Goal: Transaction & Acquisition: Purchase product/service

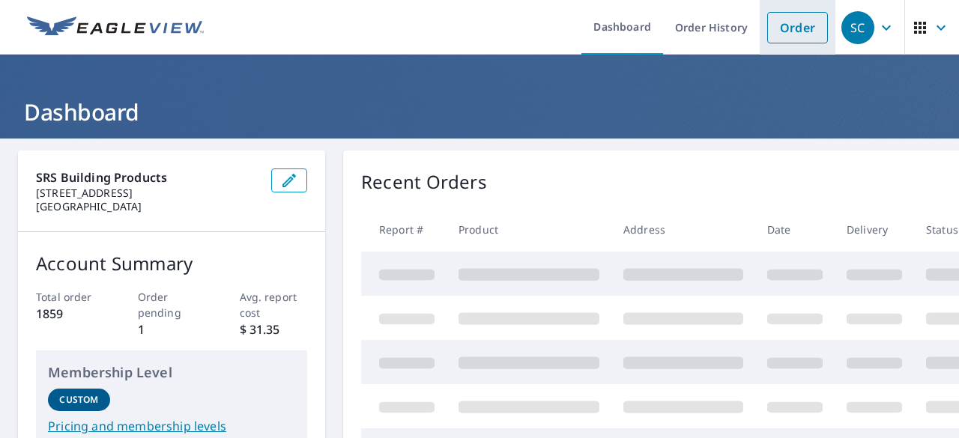
click at [782, 31] on link "Order" at bounding box center [798, 27] width 61 height 31
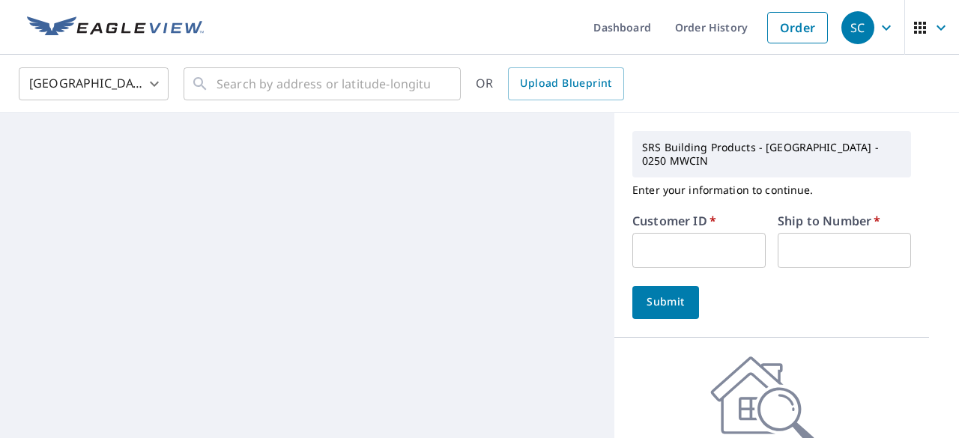
click at [659, 233] on input "text" at bounding box center [699, 250] width 133 height 35
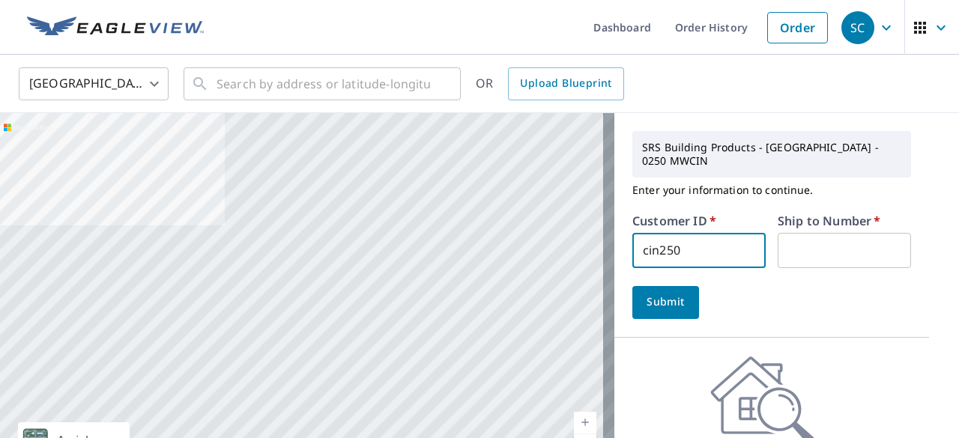
type input "cin250"
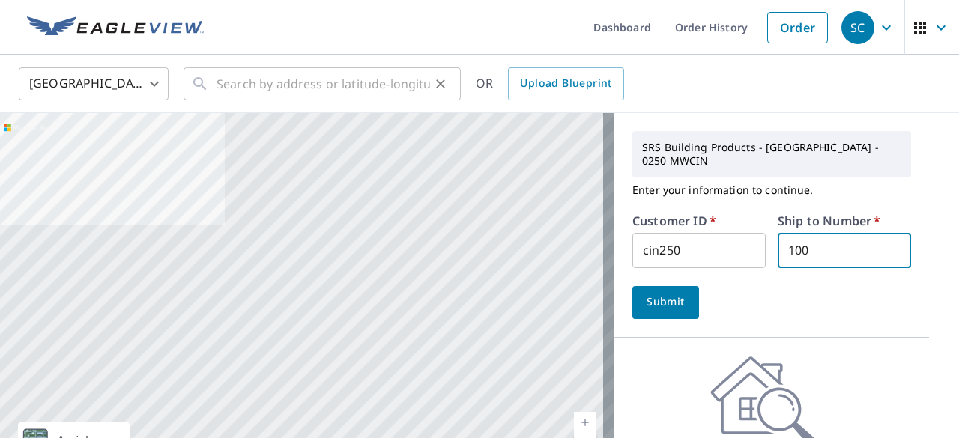
type input "100"
click at [218, 88] on input "text" at bounding box center [324, 84] width 214 height 42
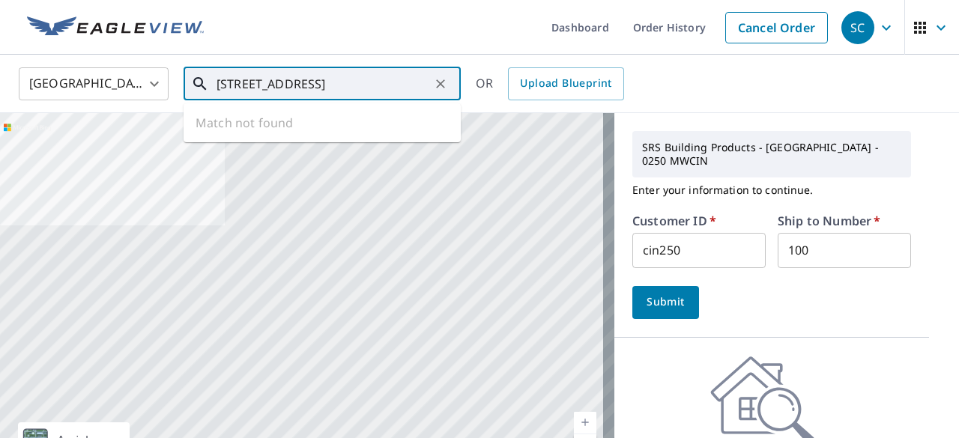
type input "[STREET_ADDRESS]"
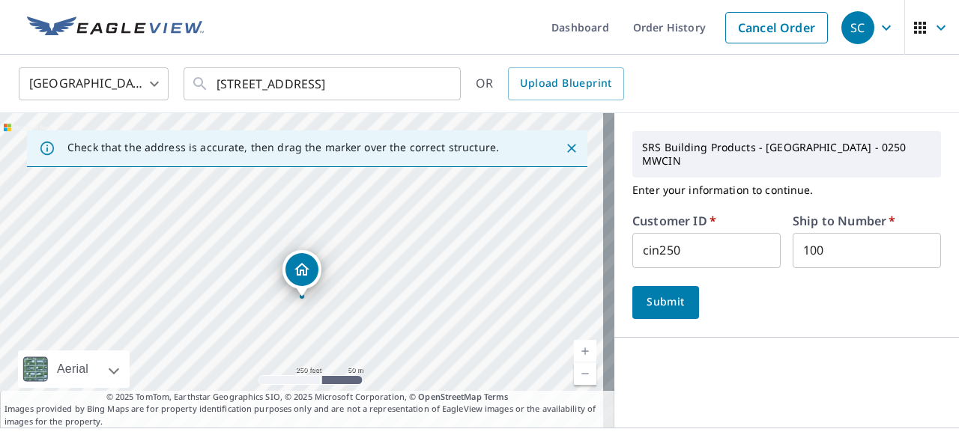
click at [661, 295] on span "Submit" at bounding box center [666, 302] width 43 height 19
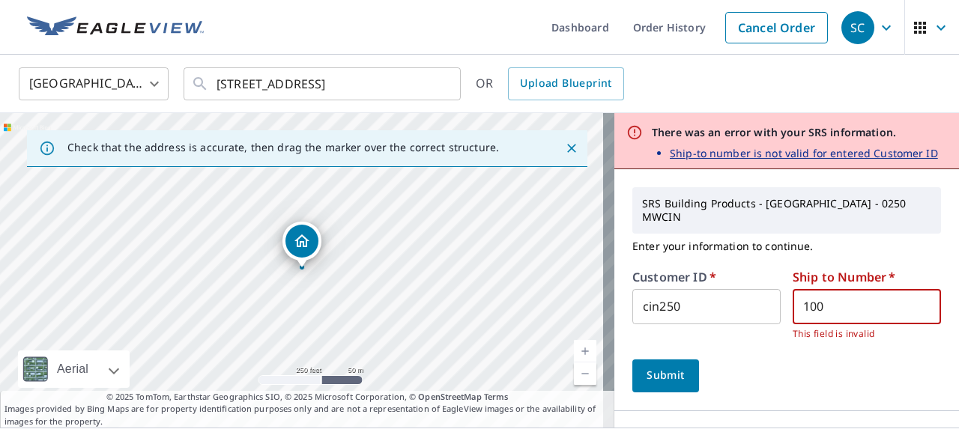
click at [843, 293] on input "100" at bounding box center [867, 306] width 148 height 35
click at [668, 367] on span "Submit" at bounding box center [666, 376] width 43 height 19
click at [824, 289] on input "10" at bounding box center [867, 306] width 148 height 35
type input "1"
type input "cin250"
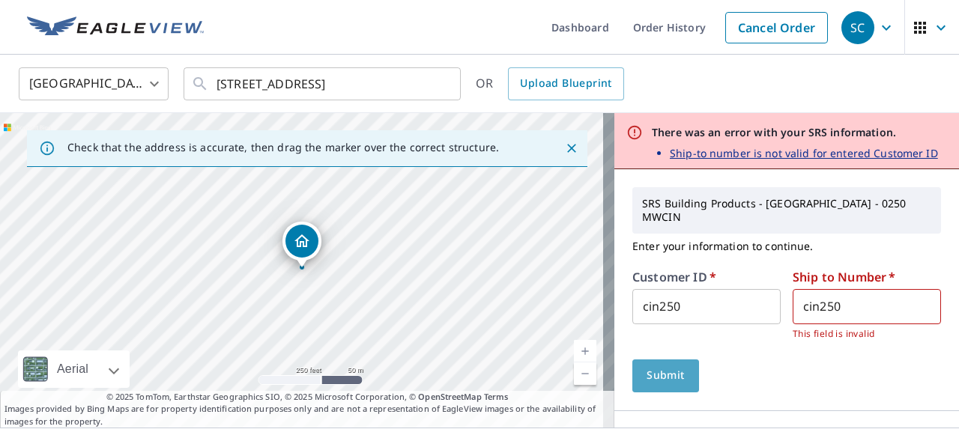
click at [660, 367] on span "Submit" at bounding box center [666, 376] width 43 height 19
click at [884, 289] on input "cin250" at bounding box center [867, 306] width 148 height 35
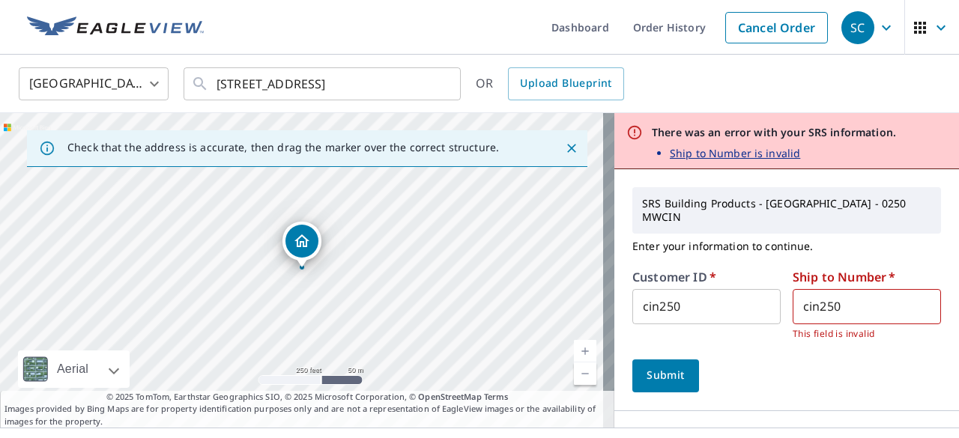
click at [884, 289] on input "cin250" at bounding box center [867, 306] width 148 height 35
type input "1"
click at [652, 367] on span "Submit" at bounding box center [666, 376] width 43 height 19
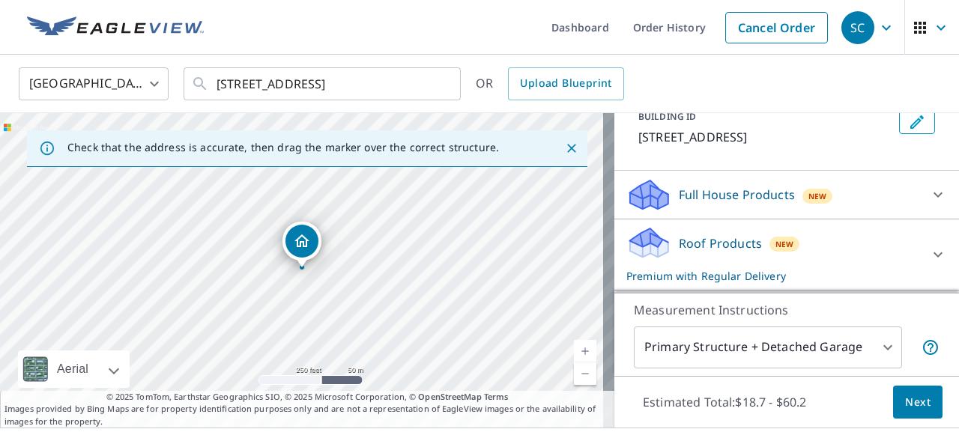
scroll to position [284, 0]
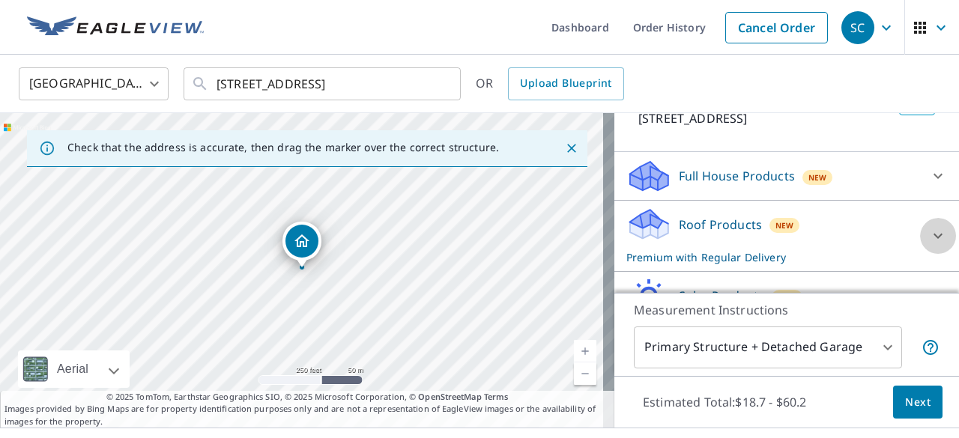
click at [934, 234] on icon at bounding box center [938, 236] width 9 height 5
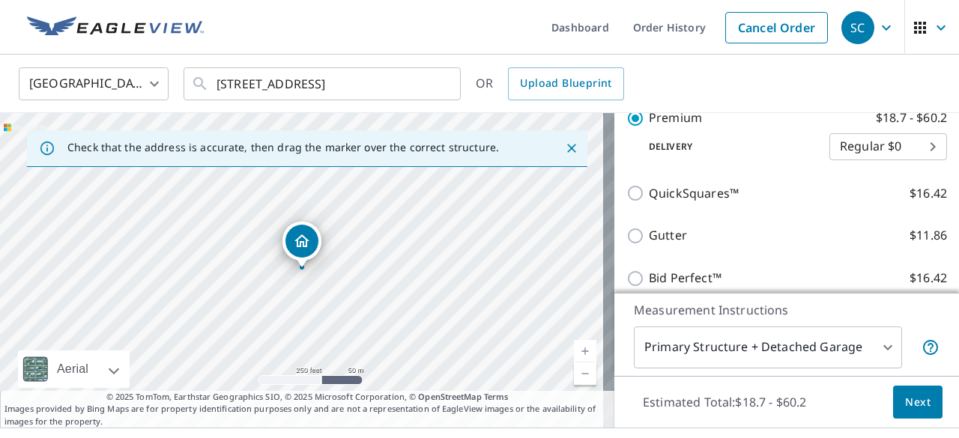
scroll to position [450, 0]
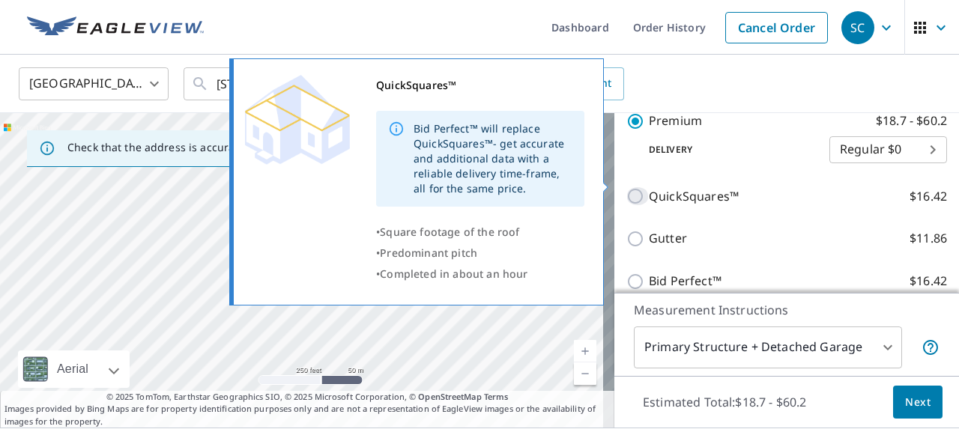
click at [628, 187] on input "QuickSquares™ $16.42" at bounding box center [638, 196] width 22 height 18
checkbox input "true"
checkbox input "false"
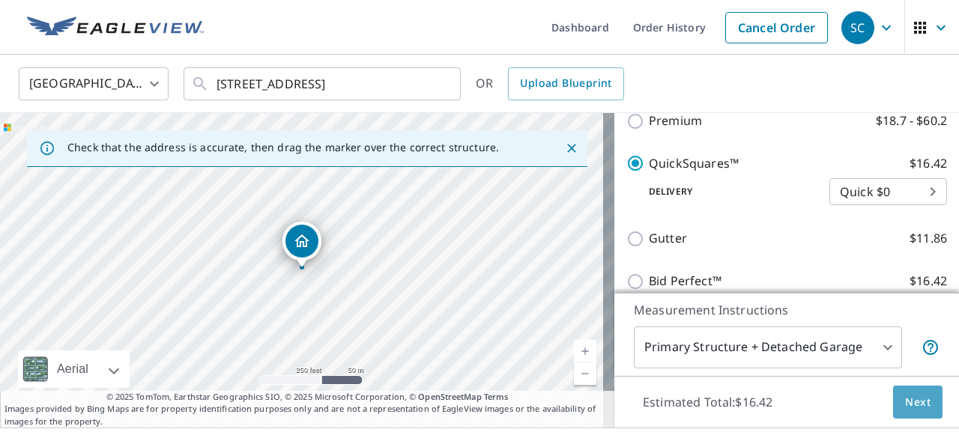
click at [913, 404] on span "Next" at bounding box center [917, 403] width 25 height 19
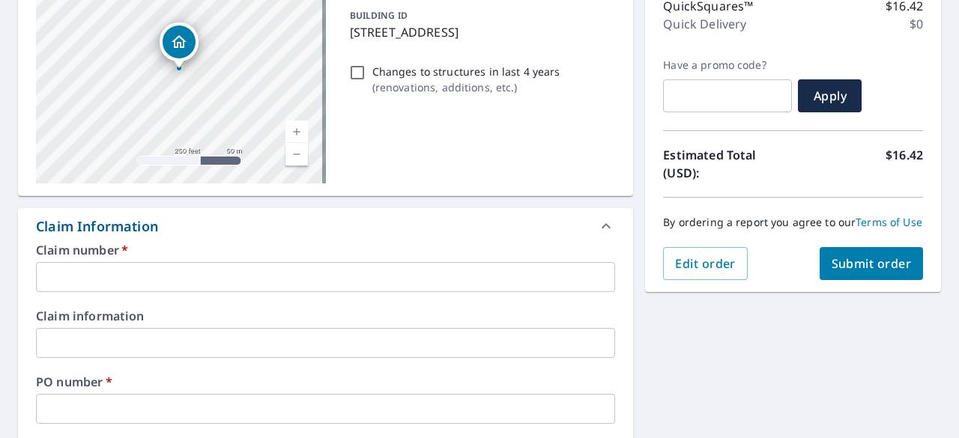
scroll to position [225, 0]
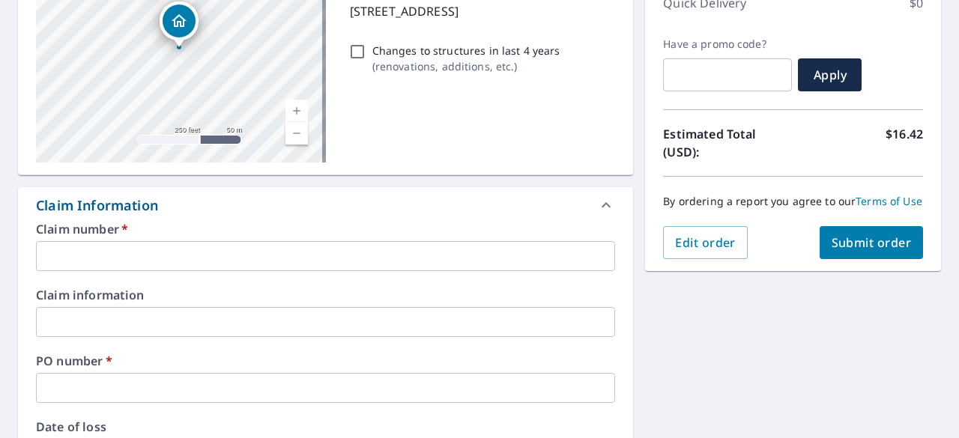
click at [193, 252] on input "text" at bounding box center [325, 256] width 579 height 30
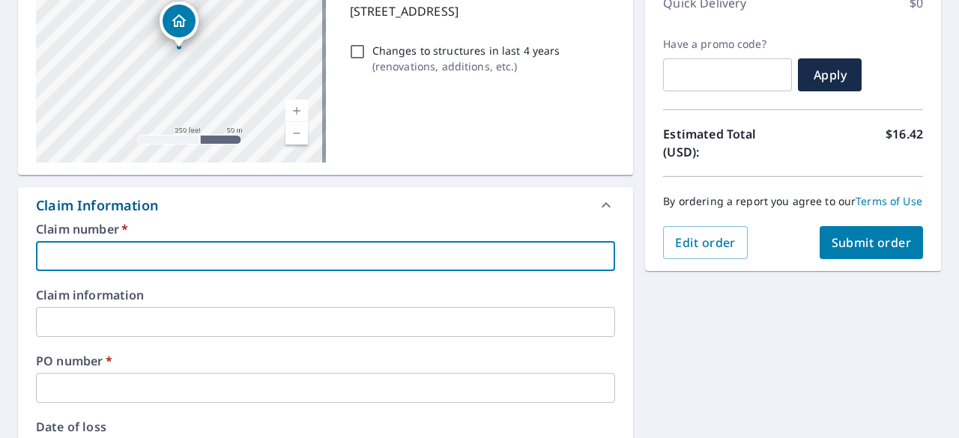
type input "6"
checkbox input "true"
type input "63"
checkbox input "true"
type input "633"
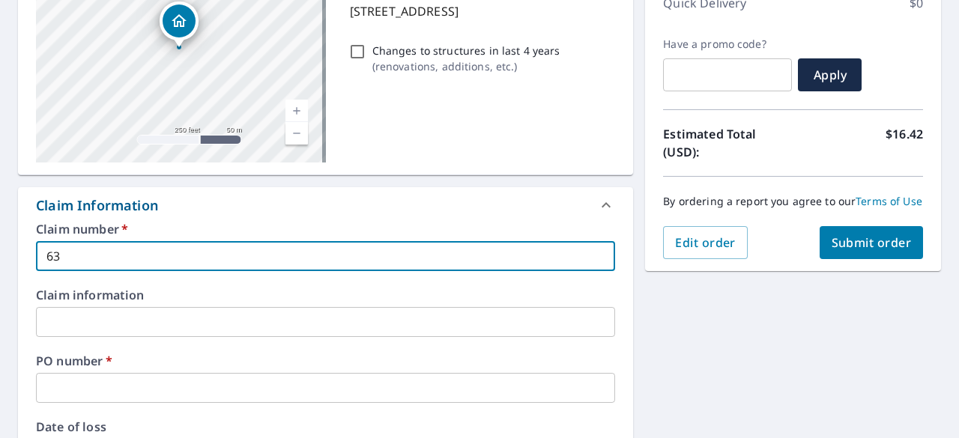
checkbox input "true"
type input "6335"
checkbox input "true"
type input "6335"
checkbox input "true"
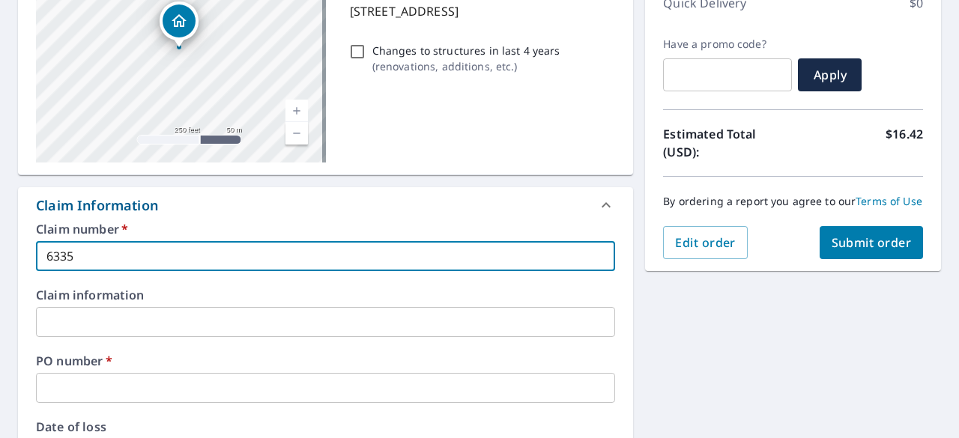
type input "6335 E"
checkbox input "true"
type input "6335 El"
checkbox input "true"
type input "6335 Elb"
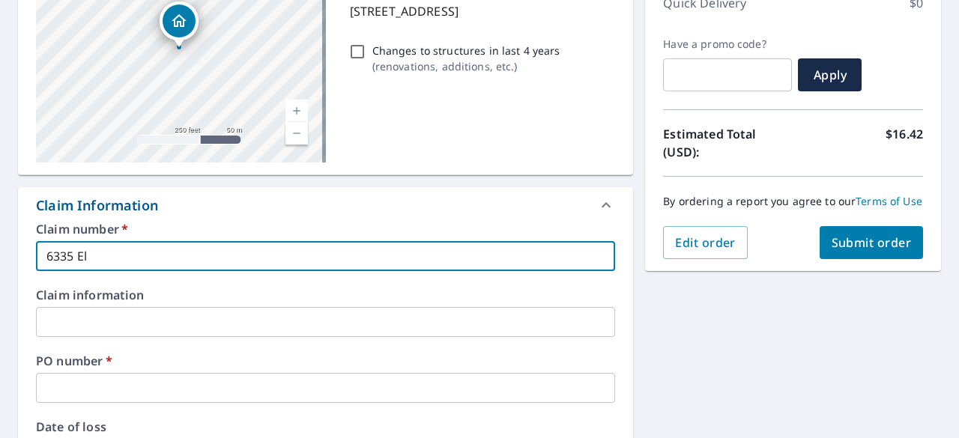
checkbox input "true"
type input "6335 Elbr"
checkbox input "true"
type input "6335 Elbro"
checkbox input "true"
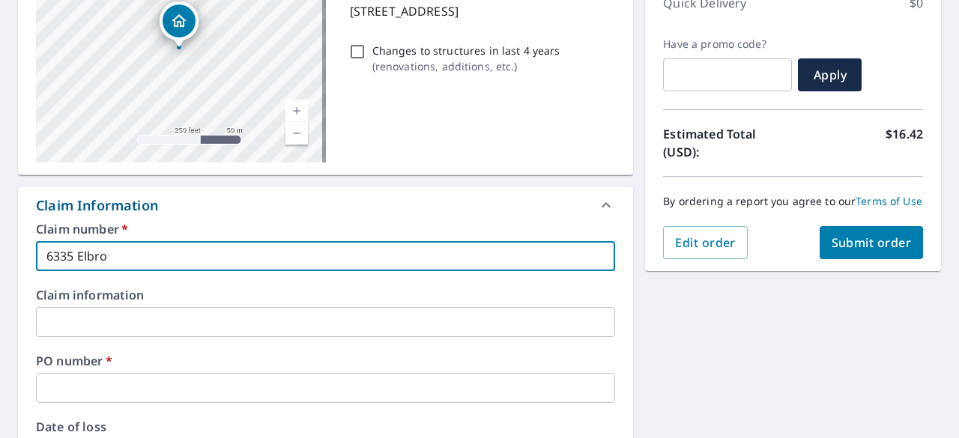
type input "6335 Elbroo"
checkbox input "true"
type input "6335 [GEOGRAPHIC_DATA]"
checkbox input "true"
type input "6335 Elbrooke"
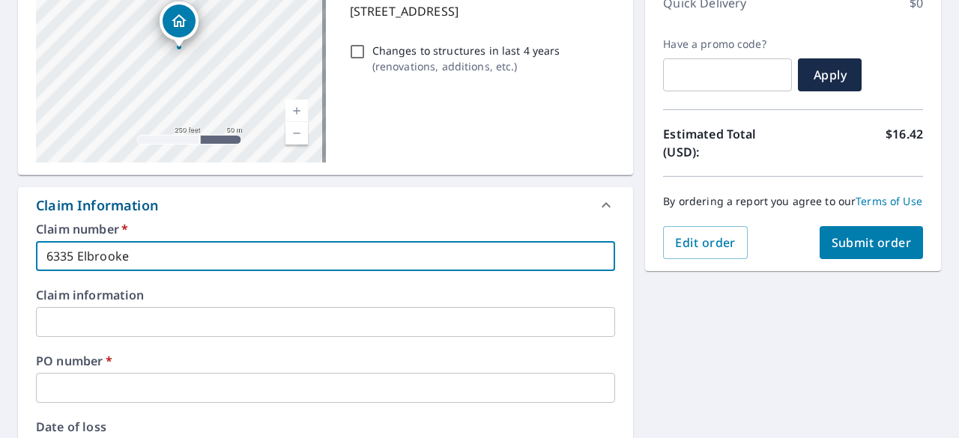
checkbox input "true"
type input "6335 Elbrooke"
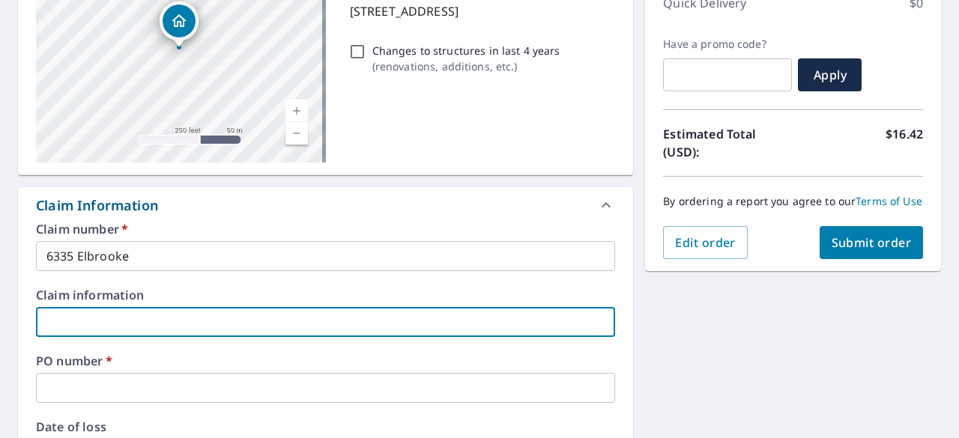
type input "1"
checkbox input "true"
type input "1"
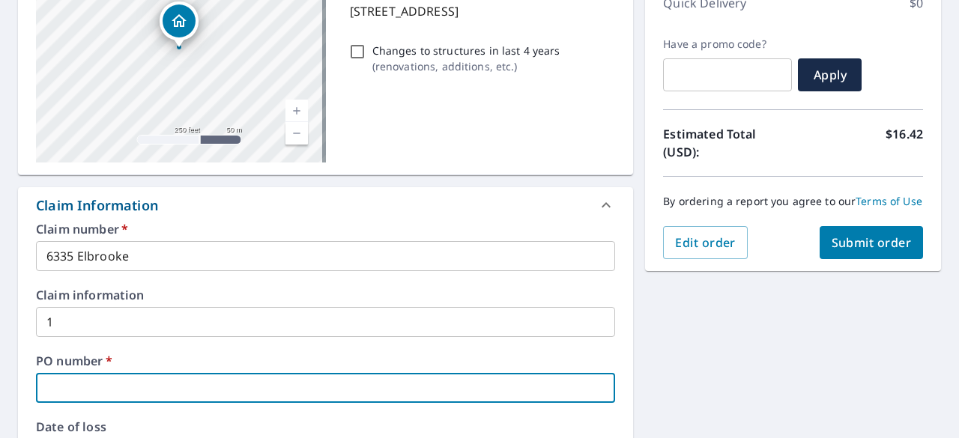
type input "c"
checkbox input "true"
type input "ci"
checkbox input "true"
type input "cin"
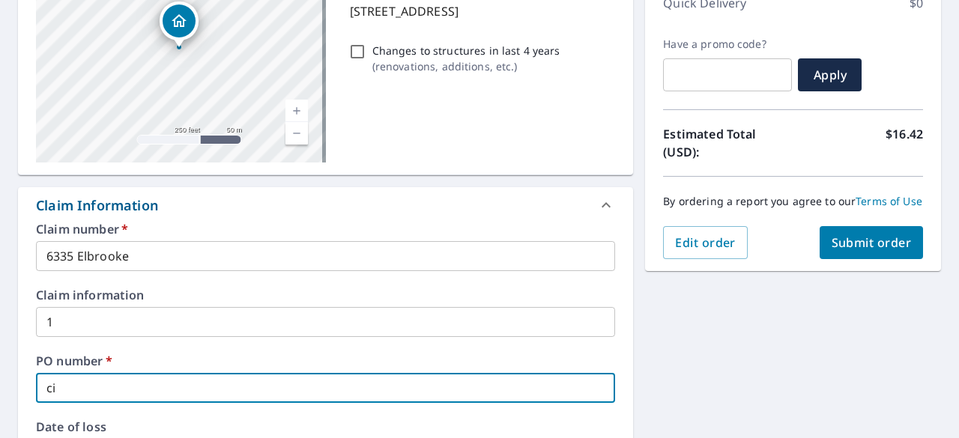
checkbox input "true"
type input "cin2"
checkbox input "true"
type input "cin25"
checkbox input "true"
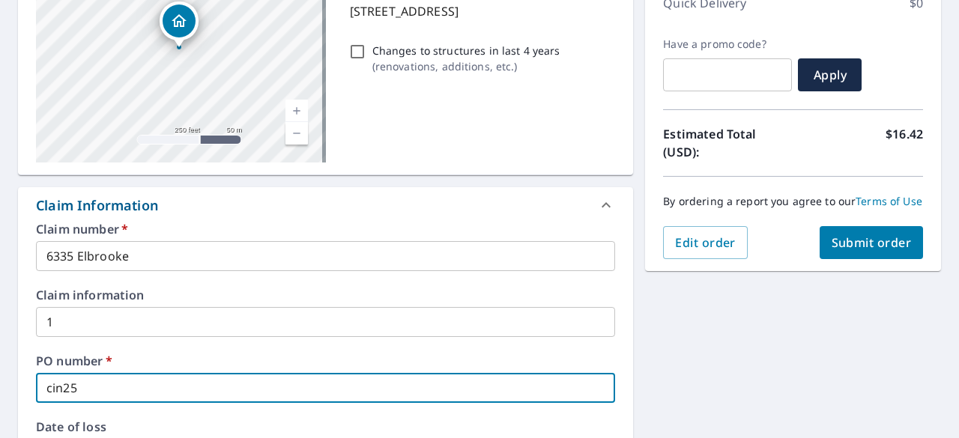
type input "cin250"
checkbox input "true"
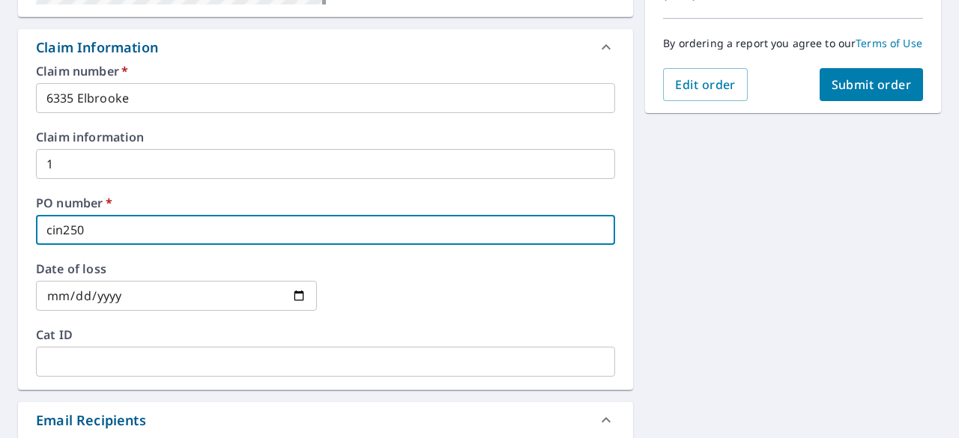
scroll to position [525, 0]
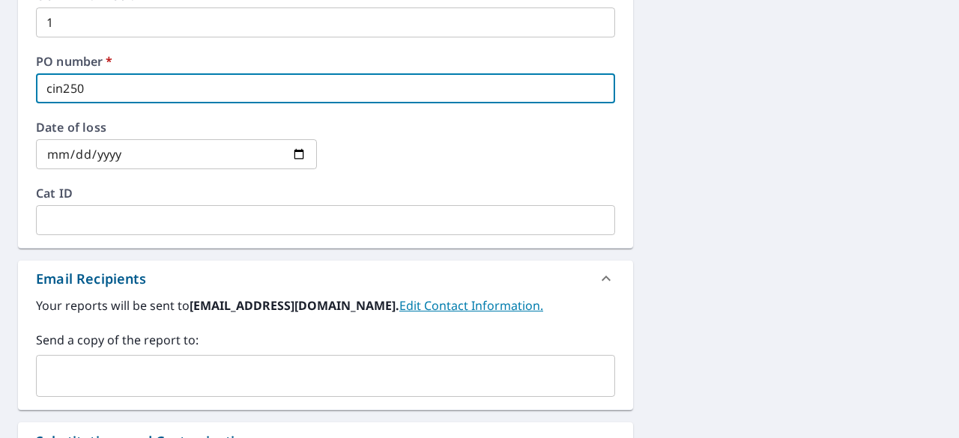
type input "cin250"
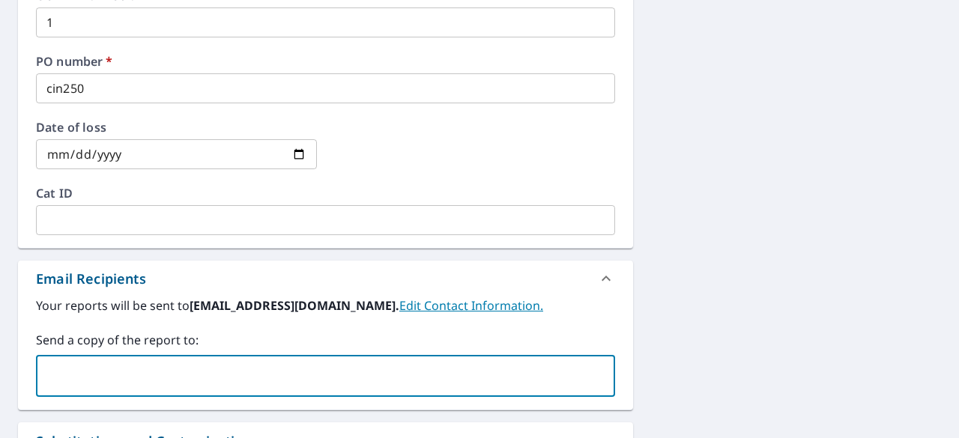
click at [154, 385] on input "text" at bounding box center [314, 376] width 543 height 28
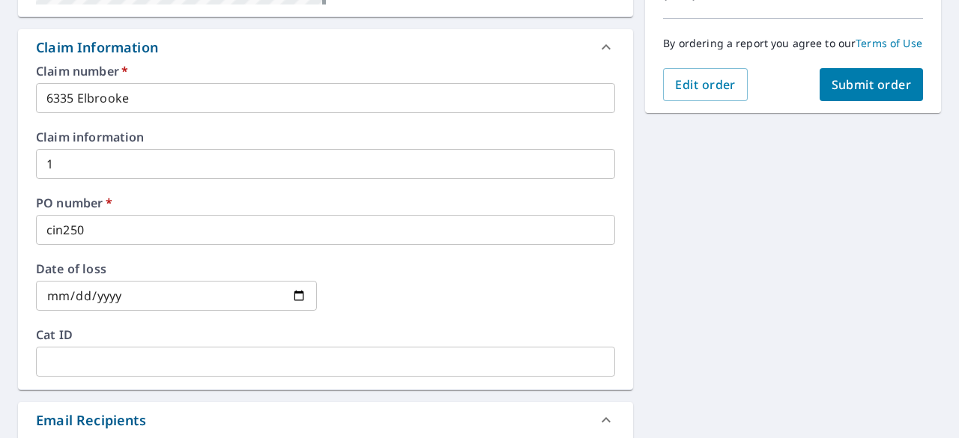
scroll to position [329, 0]
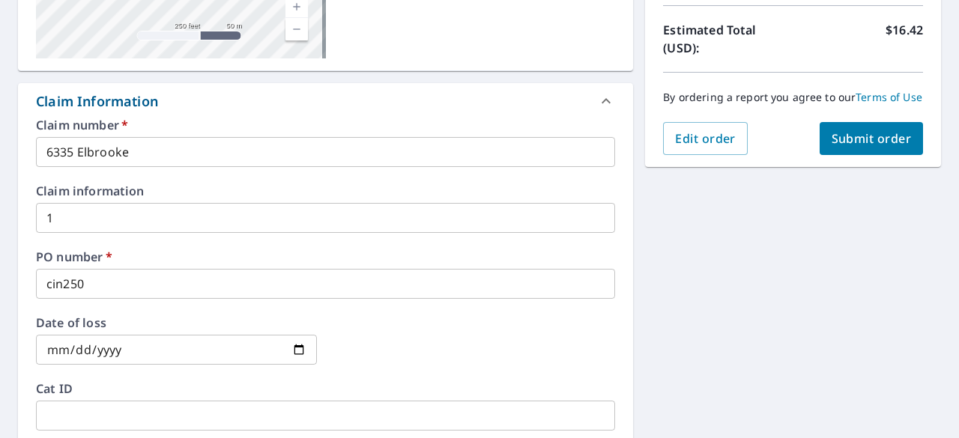
type input "[EMAIL_ADDRESS][DOMAIN_NAME]"
click at [854, 147] on span "Submit order" at bounding box center [872, 138] width 80 height 16
checkbox input "true"
